Goal: Navigation & Orientation: Find specific page/section

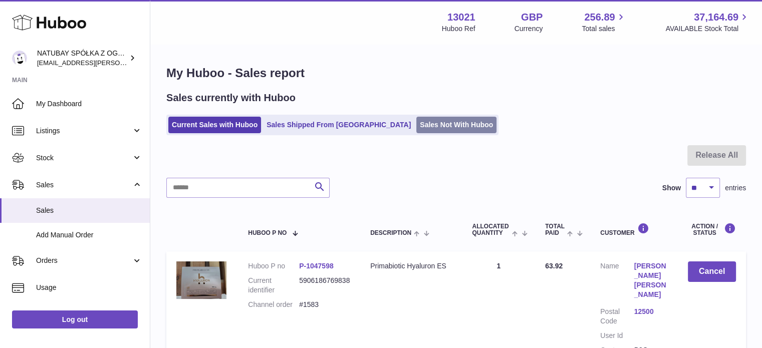
click at [416, 131] on link "Sales Not With Huboo" at bounding box center [456, 125] width 80 height 17
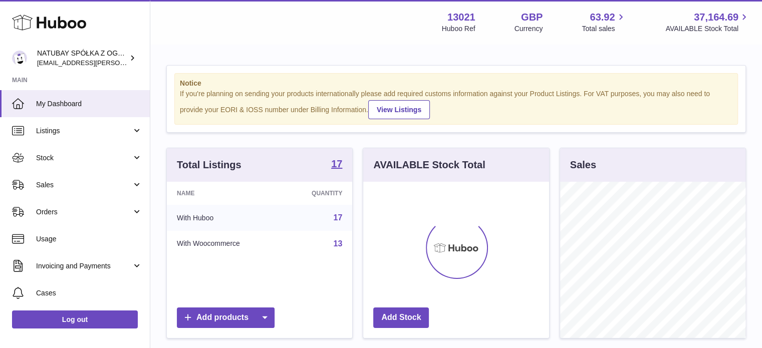
scroll to position [156, 186]
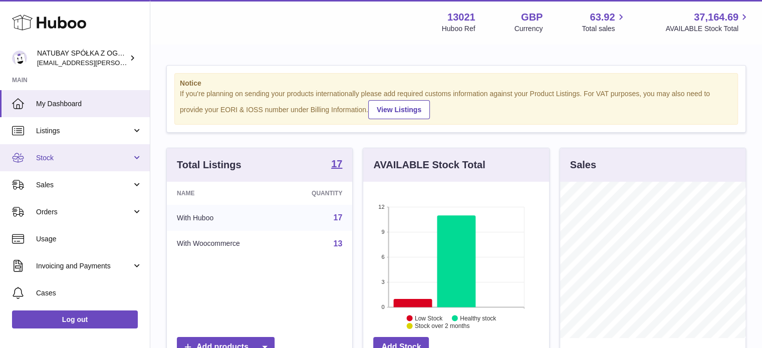
click at [85, 168] on link "Stock" at bounding box center [75, 157] width 150 height 27
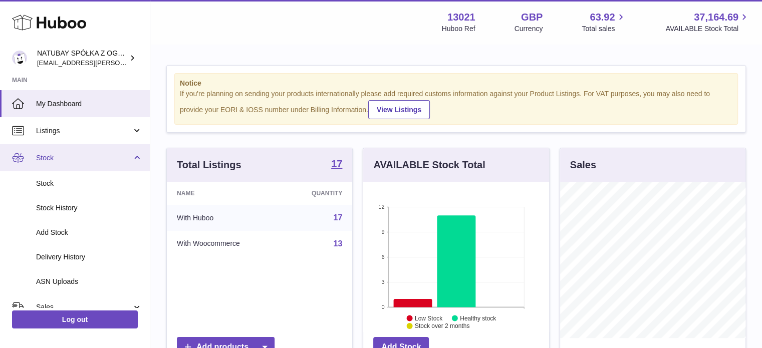
click at [82, 157] on span "Stock" at bounding box center [84, 158] width 96 height 10
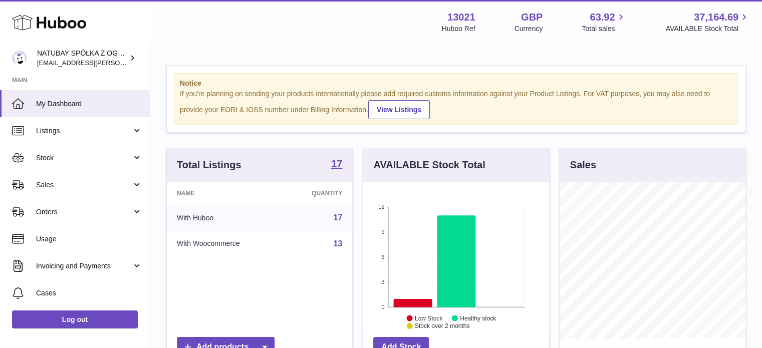
click at [78, 186] on span "Sales" at bounding box center [84, 185] width 96 height 10
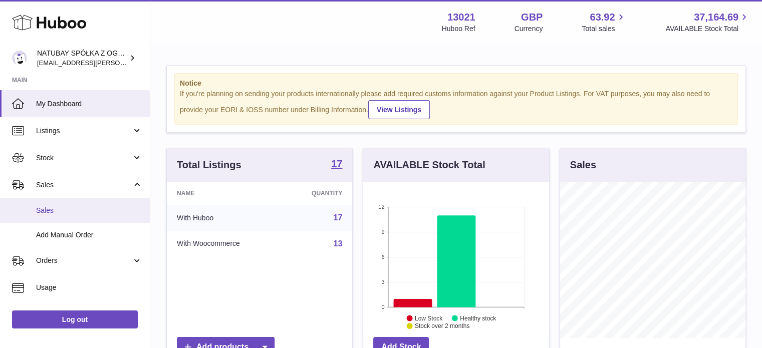
click at [75, 204] on link "Sales" at bounding box center [75, 210] width 150 height 25
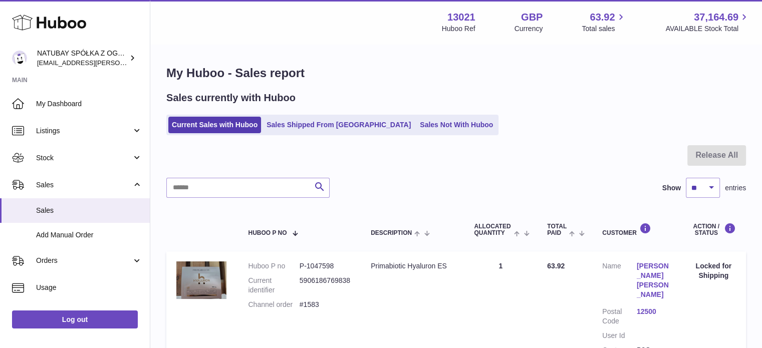
drag, startPoint x: 0, startPoint y: 0, endPoint x: 402, endPoint y: 187, distance: 443.2
click at [402, 187] on div "Search Show ** ** ** *** entries" at bounding box center [456, 188] width 580 height 20
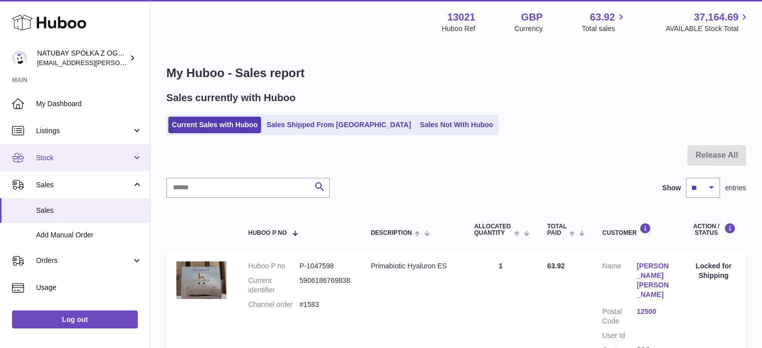
click at [87, 162] on span "Stock" at bounding box center [84, 158] width 96 height 10
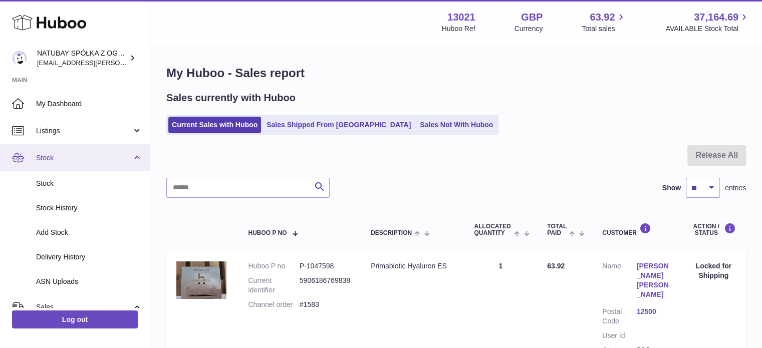
click at [82, 170] on link "Stock" at bounding box center [75, 157] width 150 height 27
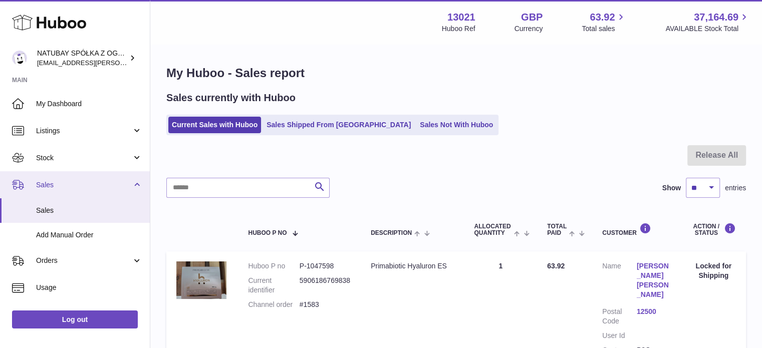
click at [80, 179] on ul "My Dashboard Listings Not with Huboo Listings with Huboo Bundles Stock Stock St…" at bounding box center [75, 263] width 150 height 347
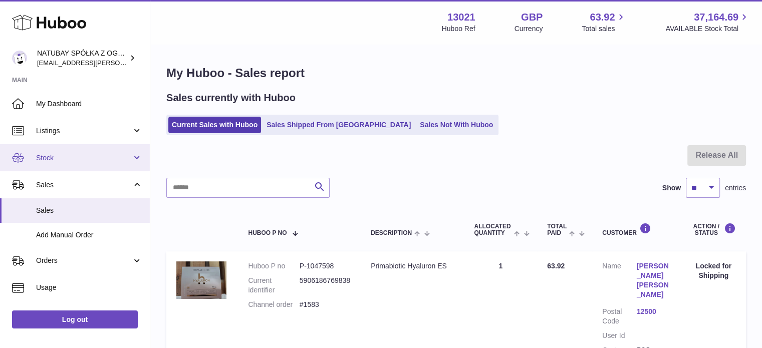
click at [65, 159] on span "Stock" at bounding box center [84, 158] width 96 height 10
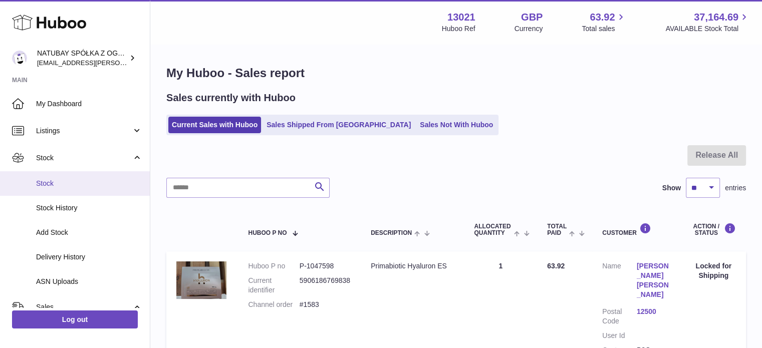
click at [60, 183] on span "Stock" at bounding box center [89, 184] width 106 height 10
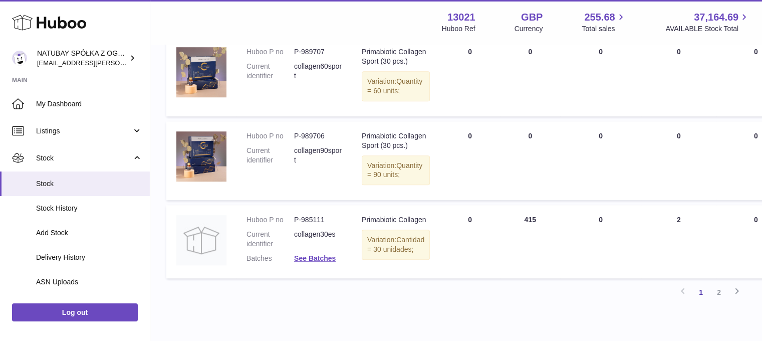
scroll to position [852, 0]
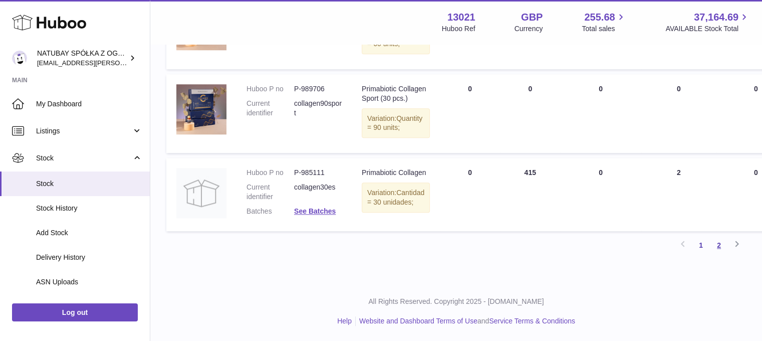
click at [713, 254] on link "2" at bounding box center [719, 245] width 18 height 18
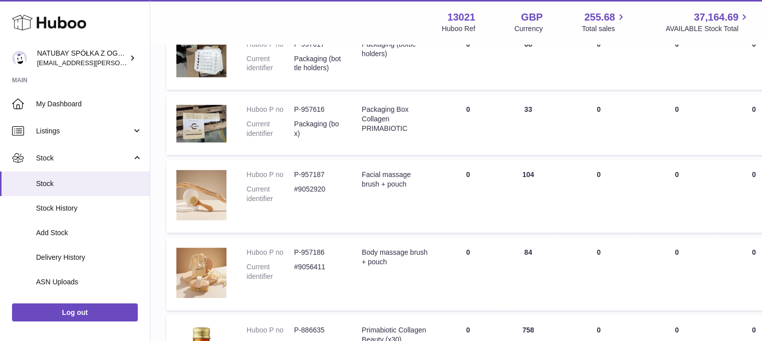
scroll to position [396, 0]
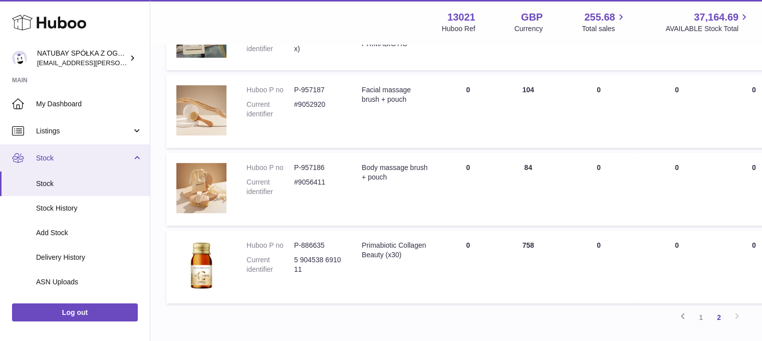
click at [54, 150] on link "Stock" at bounding box center [75, 157] width 150 height 27
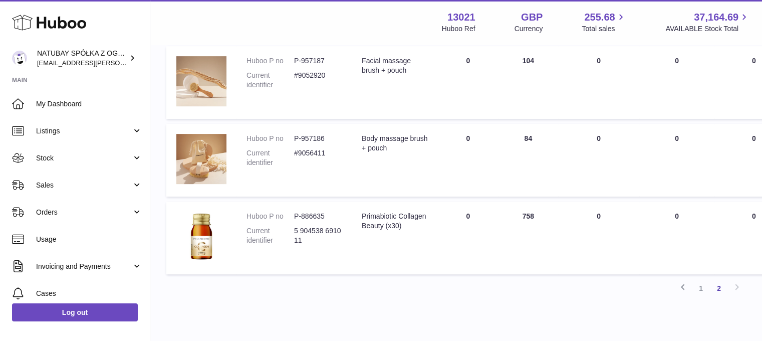
scroll to position [483, 0]
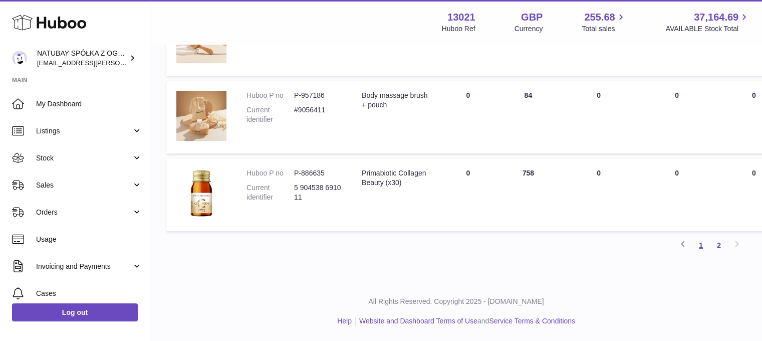
click at [706, 242] on link "1" at bounding box center [701, 245] width 18 height 18
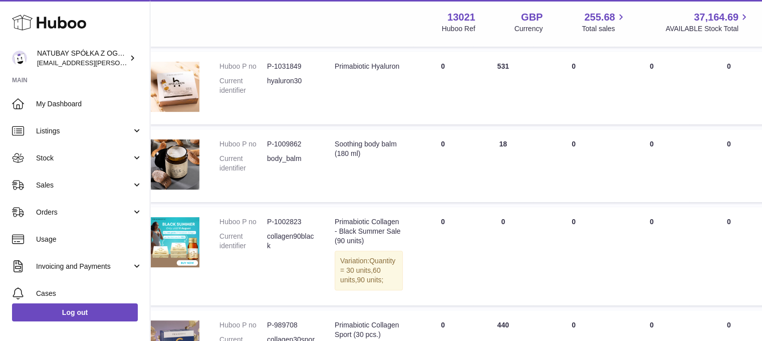
scroll to position [92, 27]
